Goal: Find specific page/section: Find specific page/section

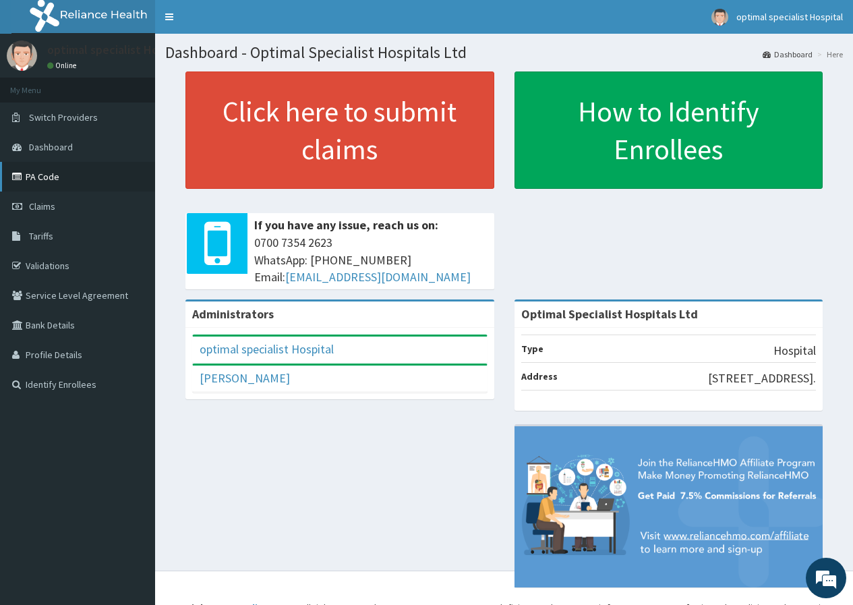
click at [55, 171] on link "PA Code" at bounding box center [77, 177] width 155 height 30
click at [26, 237] on link "Tariffs" at bounding box center [77, 236] width 155 height 30
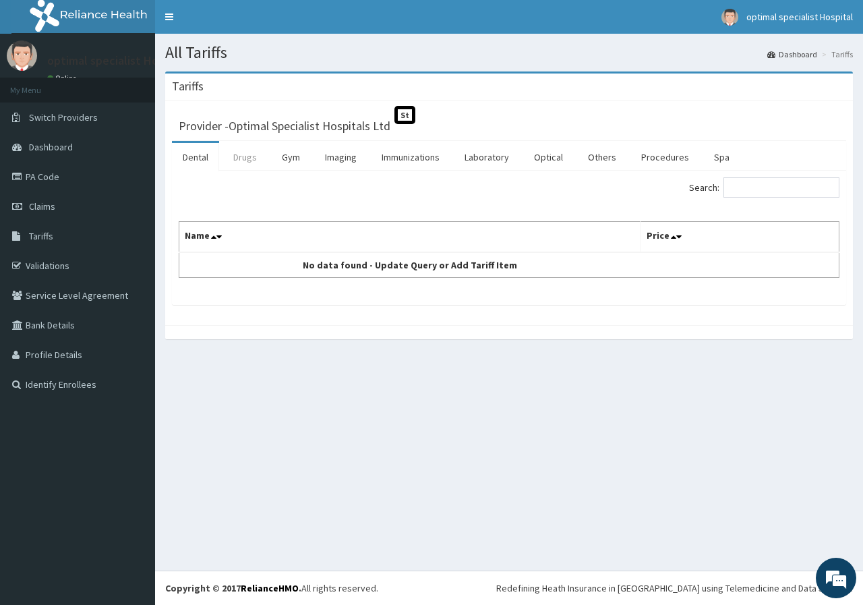
click at [249, 160] on link "Drugs" at bounding box center [244, 157] width 45 height 28
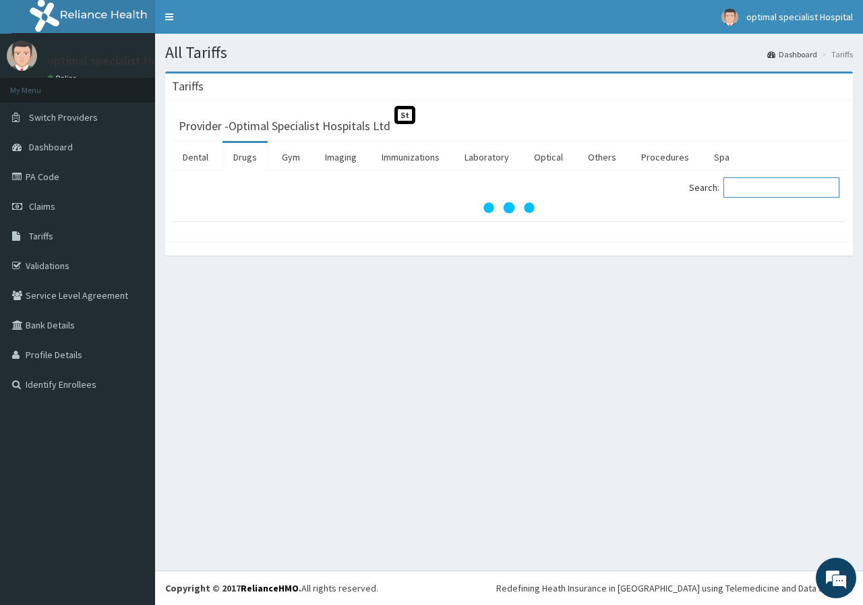
click at [754, 189] on input "Search:" at bounding box center [781, 187] width 116 height 20
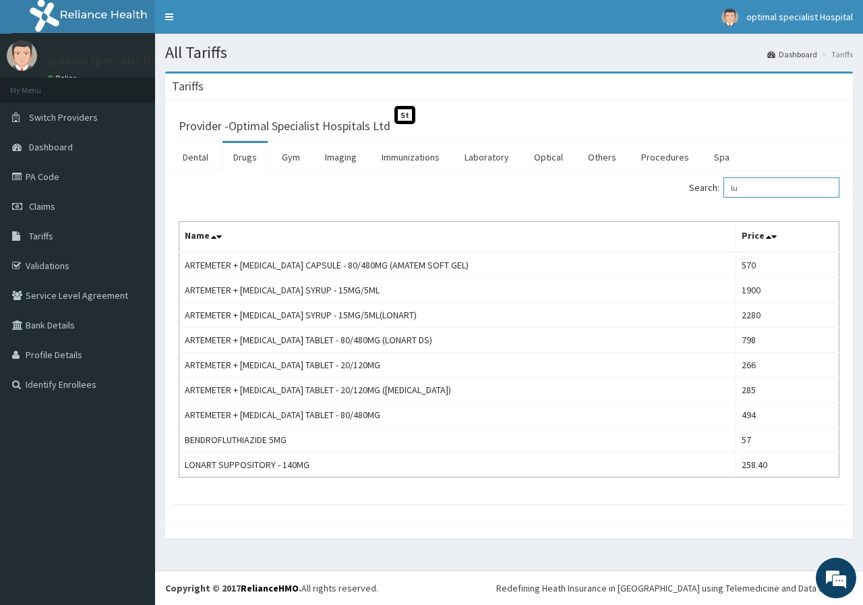
type input "l"
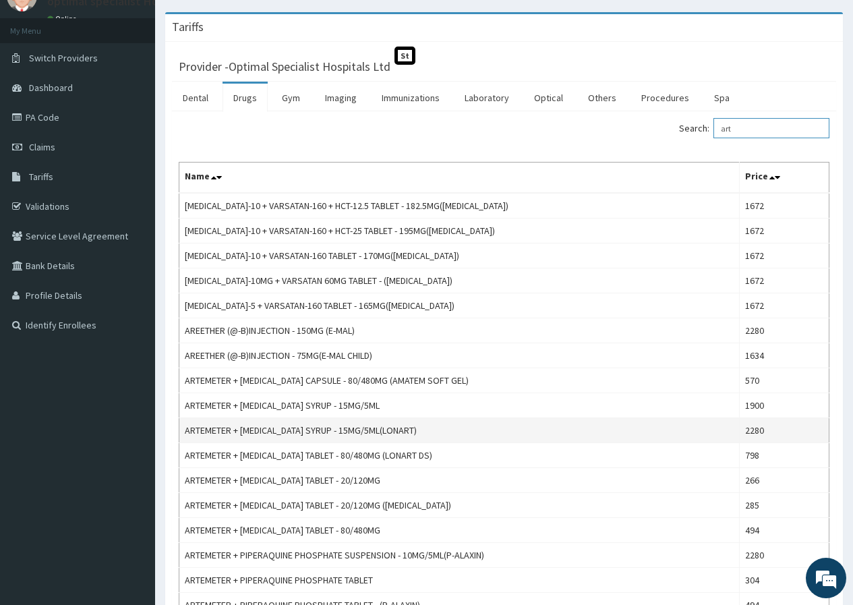
scroll to position [135, 0]
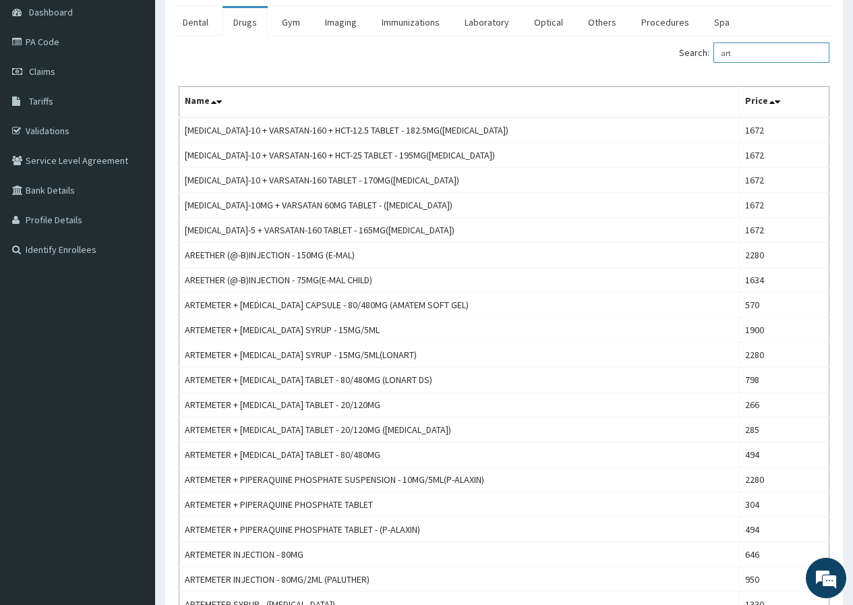
type input "art"
